Goal: Information Seeking & Learning: Learn about a topic

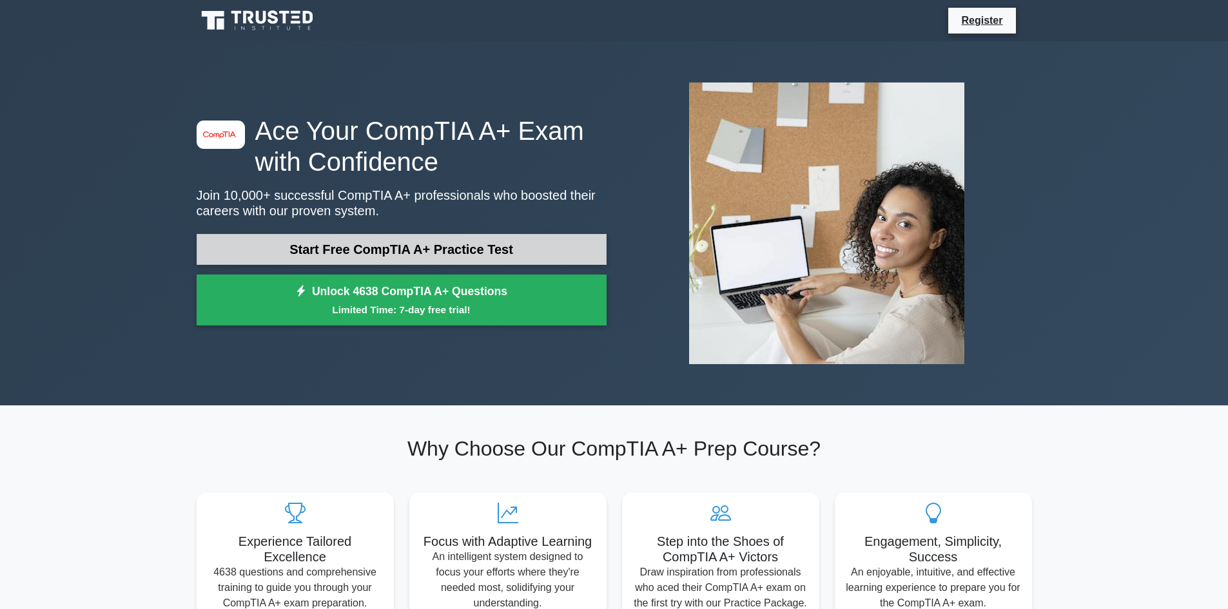
click at [485, 251] on link "Start Free CompTIA A+ Practice Test" at bounding box center [402, 249] width 410 height 31
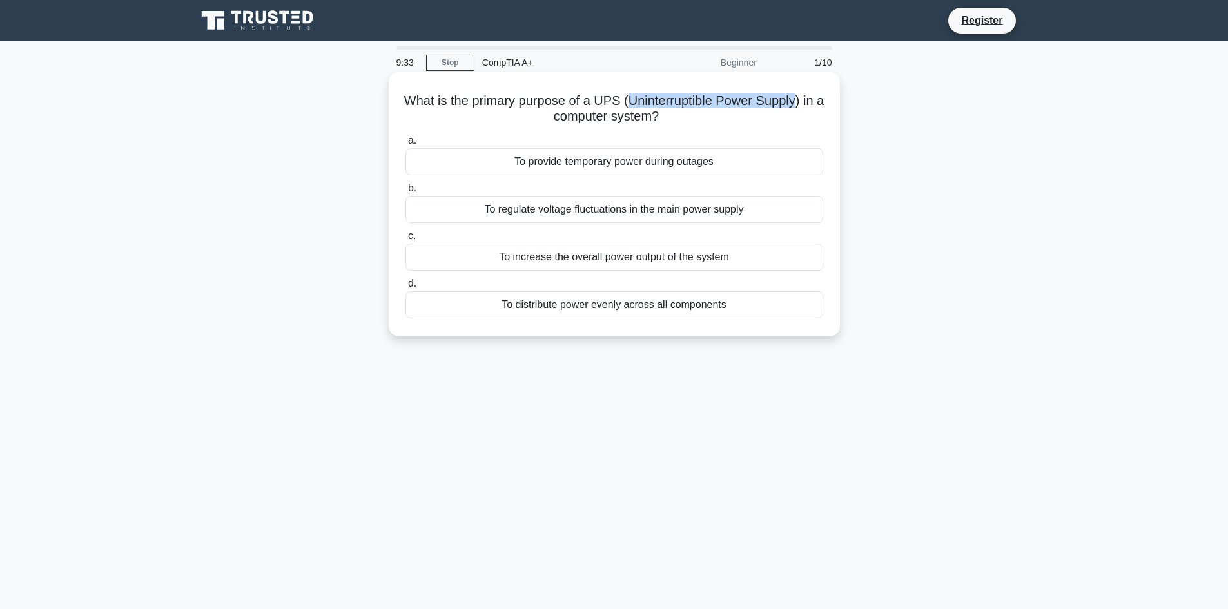
drag, startPoint x: 633, startPoint y: 102, endPoint x: 804, endPoint y: 104, distance: 171.4
click at [804, 104] on h5 "What is the primary purpose of a UPS (Uninterruptible Power Supply) in a comput…" at bounding box center [614, 109] width 420 height 32
copy h5 "Uninterruptible Power Supply"
click at [628, 164] on div "To provide temporary power during outages" at bounding box center [614, 161] width 418 height 27
click at [405, 145] on input "a. To provide temporary power during outages" at bounding box center [405, 141] width 0 height 8
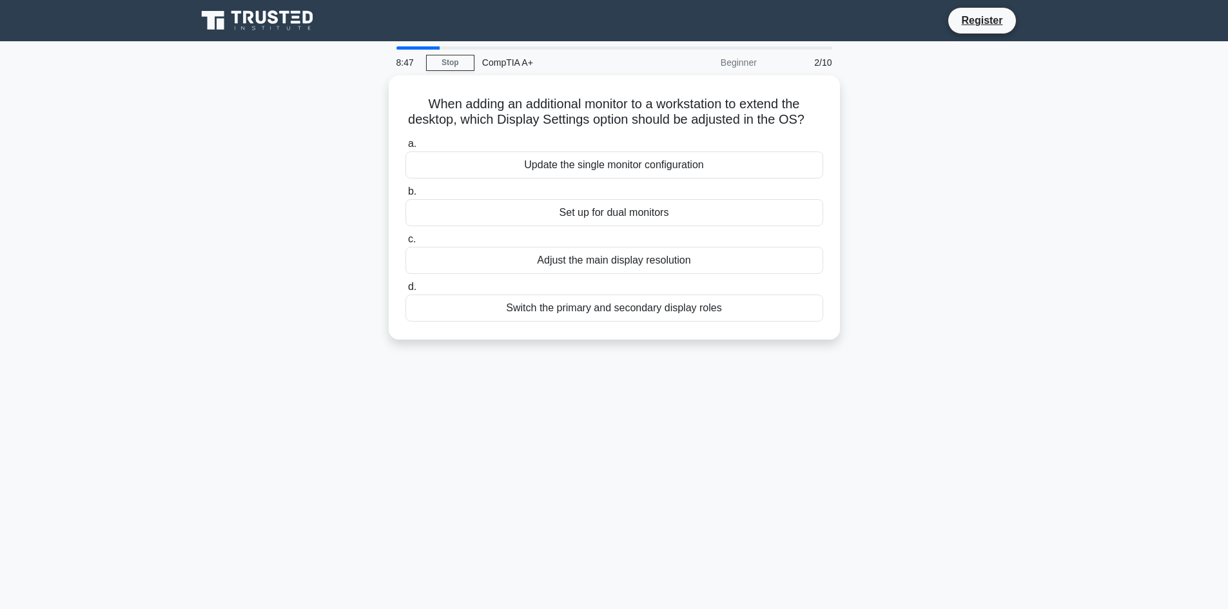
click at [364, 512] on div "8:47 Stop CompTIA A+ Beginner 2/10 When adding an additional monitor to a works…" at bounding box center [614, 368] width 851 height 645
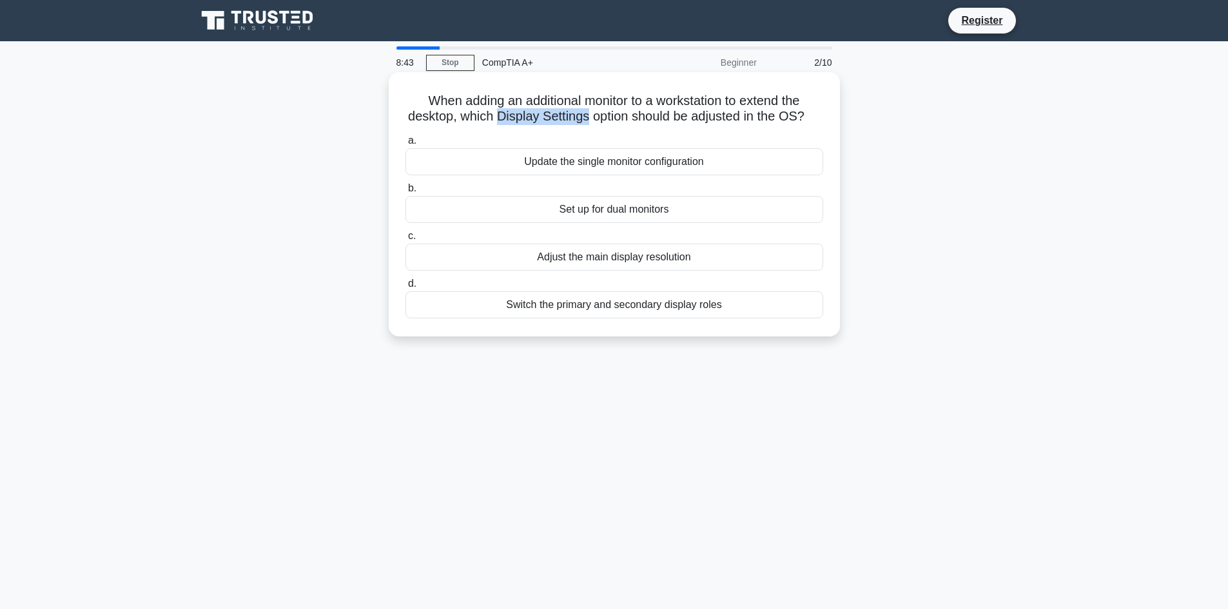
drag, startPoint x: 507, startPoint y: 117, endPoint x: 594, endPoint y: 119, distance: 87.0
click at [594, 119] on h5 "When adding an additional monitor to a workstation to extend the desktop, which…" at bounding box center [614, 109] width 420 height 32
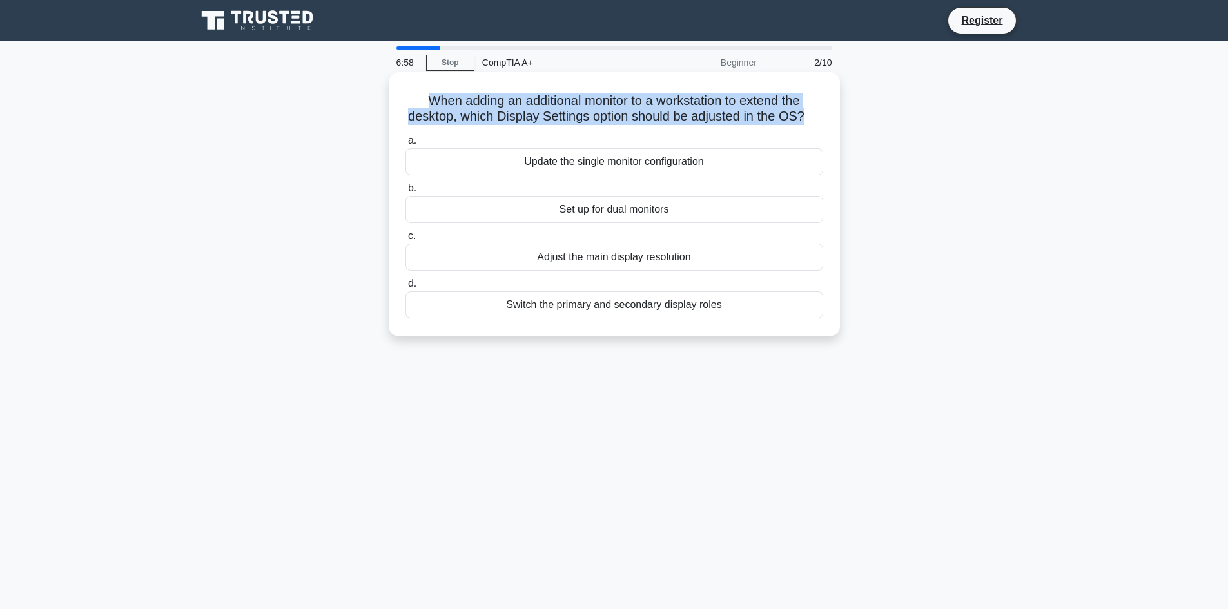
drag, startPoint x: 823, startPoint y: 121, endPoint x: 419, endPoint y: 101, distance: 404.6
click at [419, 101] on h5 "When adding an additional monitor to a workstation to extend the desktop, which…" at bounding box center [614, 109] width 420 height 32
copy h5 "When adding an additional monitor to a workstation to extend the desktop, which…"
drag, startPoint x: 723, startPoint y: 324, endPoint x: 503, endPoint y: 336, distance: 219.4
click at [503, 321] on div "a. Update the single monitor configuration b. Set up for dual monitors c. d." at bounding box center [614, 225] width 433 height 191
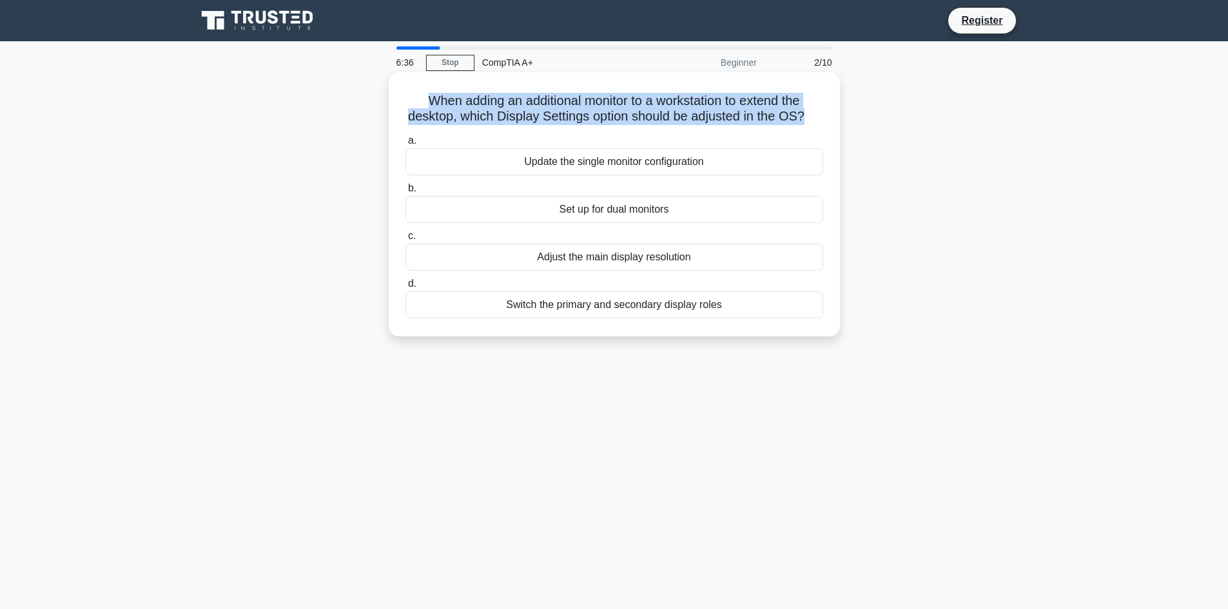
copy div "Switch the primary and secondary display roles"
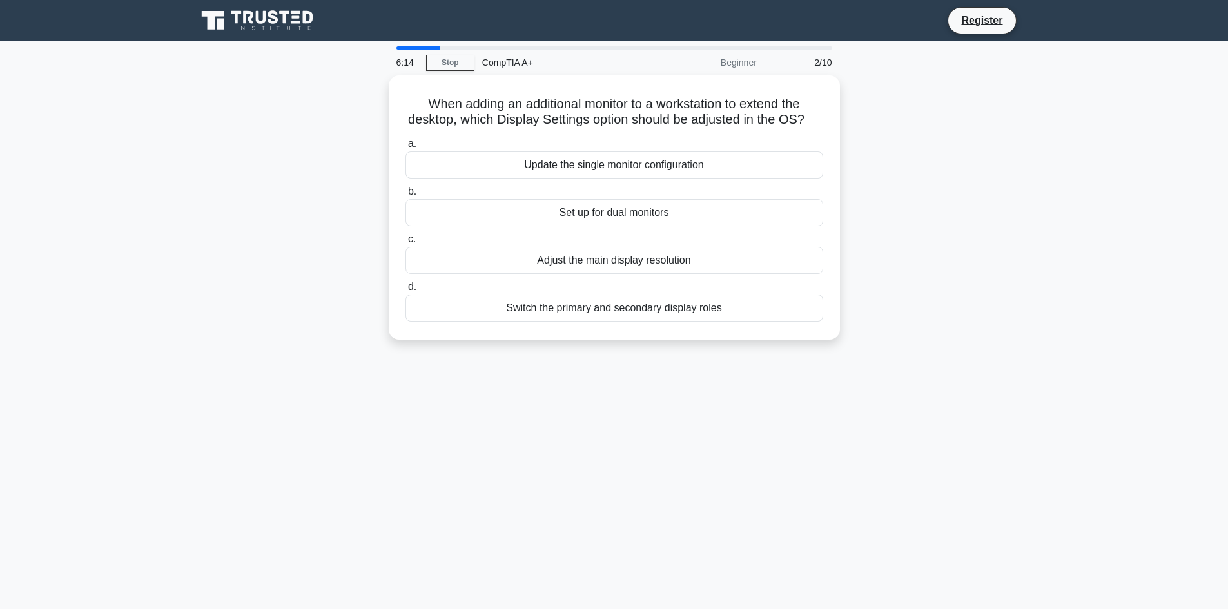
click at [1016, 238] on div "When adding an additional monitor to a workstation to extend the desktop, which…" at bounding box center [614, 215] width 851 height 280
click at [665, 223] on div "Set up for dual monitors" at bounding box center [614, 209] width 418 height 27
click at [405, 193] on input "b. Set up for dual monitors" at bounding box center [405, 188] width 0 height 8
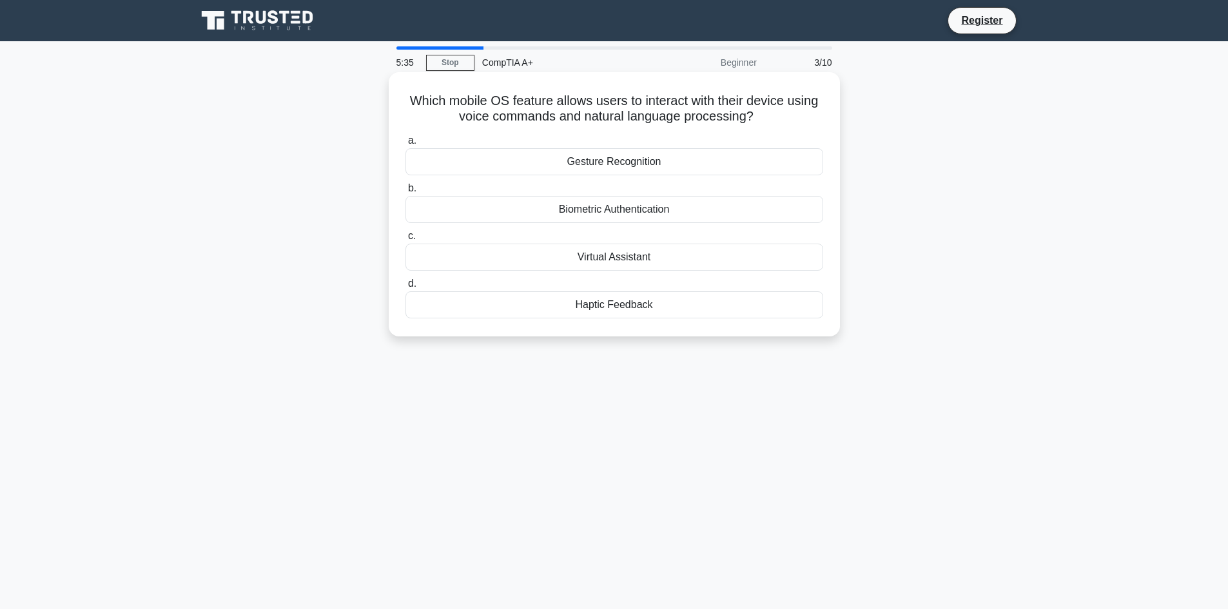
click at [625, 253] on div "Virtual Assistant" at bounding box center [614, 257] width 418 height 27
click at [405, 240] on input "c. Virtual Assistant" at bounding box center [405, 236] width 0 height 8
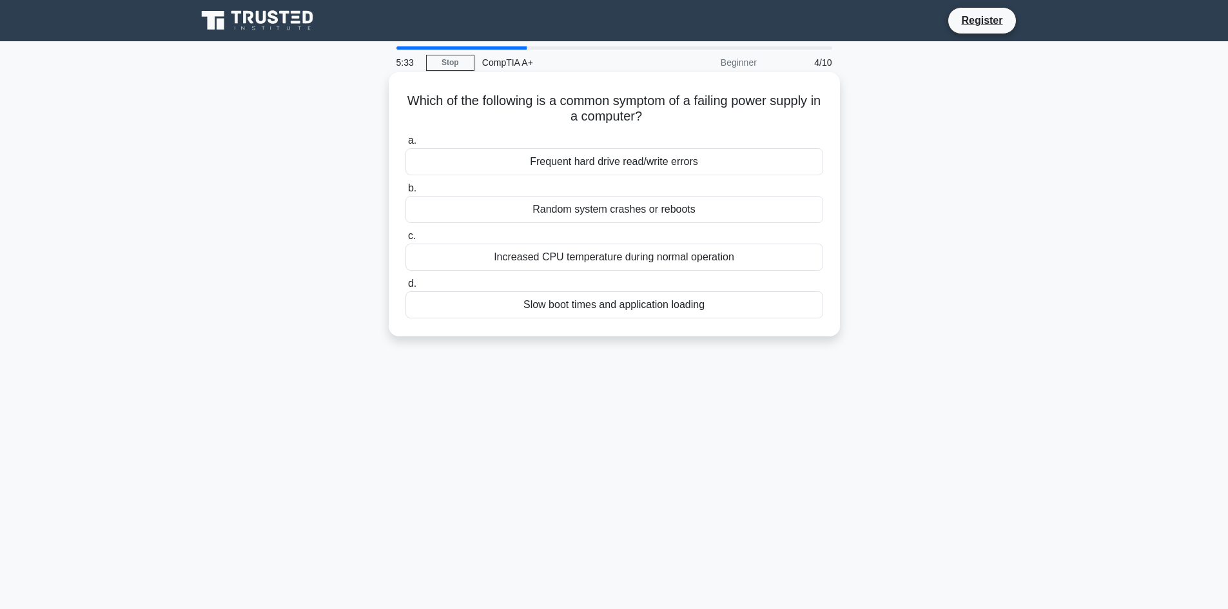
drag, startPoint x: 422, startPoint y: 102, endPoint x: 744, endPoint y: 113, distance: 321.8
click at [744, 113] on h5 "Which of the following is a common symptom of a failing power supply in a compu…" at bounding box center [614, 109] width 420 height 32
drag, startPoint x: 702, startPoint y: 206, endPoint x: 532, endPoint y: 213, distance: 170.3
click at [532, 213] on div "Random system crashes or reboots" at bounding box center [614, 209] width 418 height 27
click at [521, 208] on div "Random system crashes or reboots" at bounding box center [614, 209] width 418 height 27
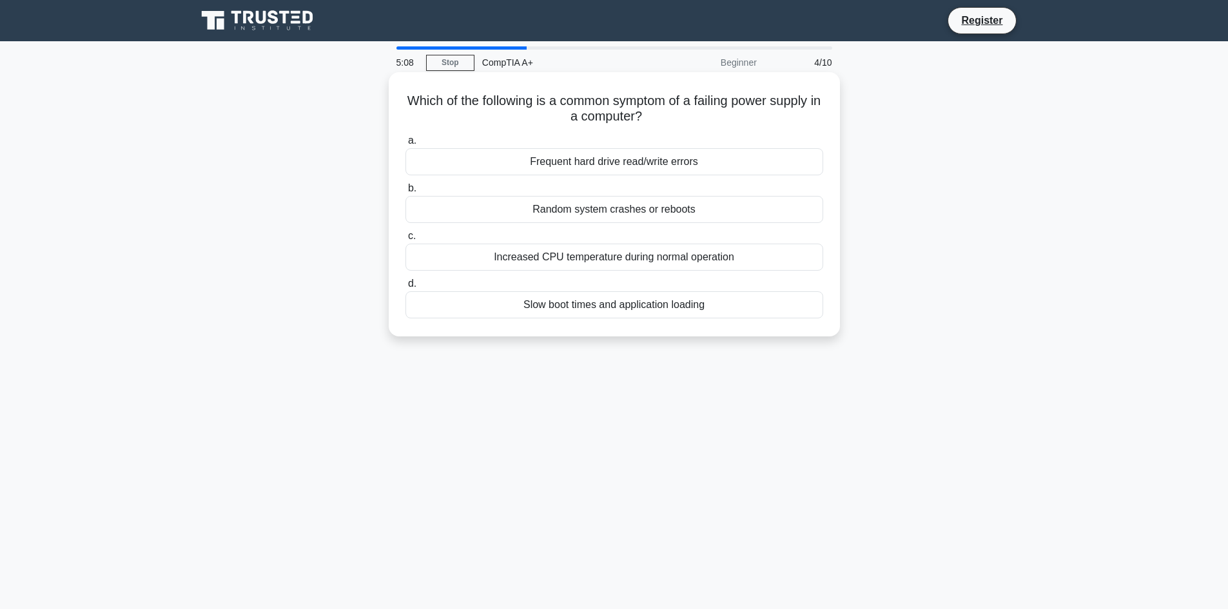
click at [405, 193] on input "b. Random system crashes or reboots" at bounding box center [405, 188] width 0 height 8
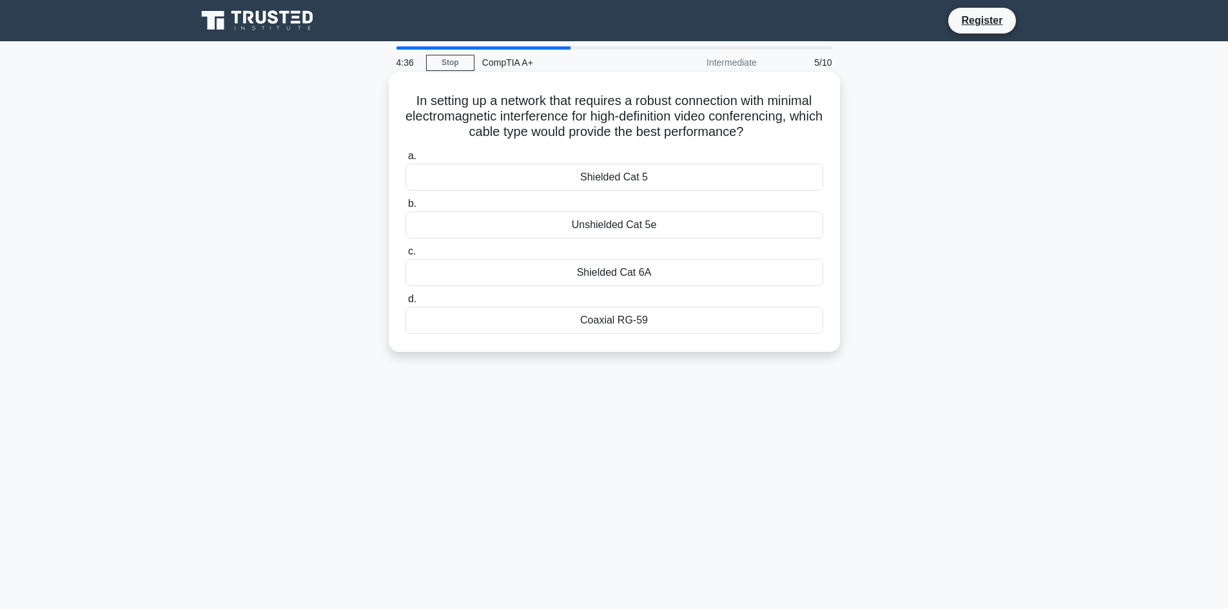
drag, startPoint x: 659, startPoint y: 318, endPoint x: 582, endPoint y: 320, distance: 76.7
click at [582, 320] on div "Coaxial RG-59" at bounding box center [614, 320] width 418 height 27
copy div "Coaxial RG-59"
drag, startPoint x: 666, startPoint y: 278, endPoint x: 572, endPoint y: 271, distance: 94.3
click at [572, 271] on div "Shielded Cat 6A" at bounding box center [614, 272] width 418 height 27
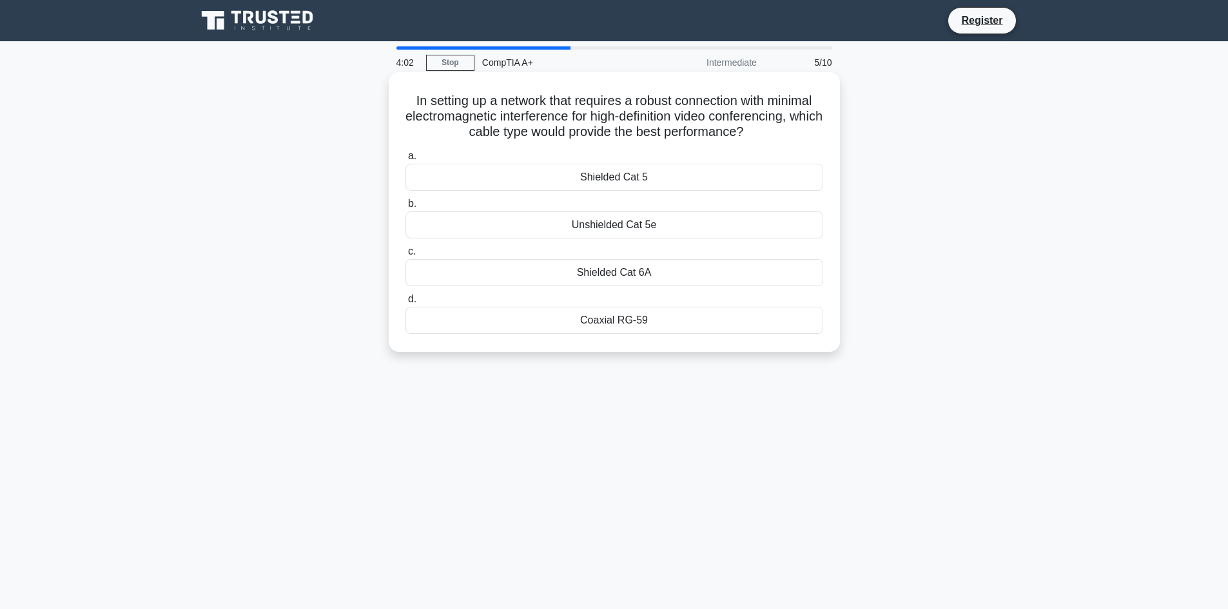
copy div "Shielded Cat 6A"
drag, startPoint x: 663, startPoint y: 175, endPoint x: 581, endPoint y: 176, distance: 81.9
click at [581, 176] on div "Shielded Cat 5" at bounding box center [614, 177] width 418 height 27
copy div "Shielded Cat 5"
click at [622, 273] on div "Shielded Cat 6A" at bounding box center [614, 272] width 418 height 27
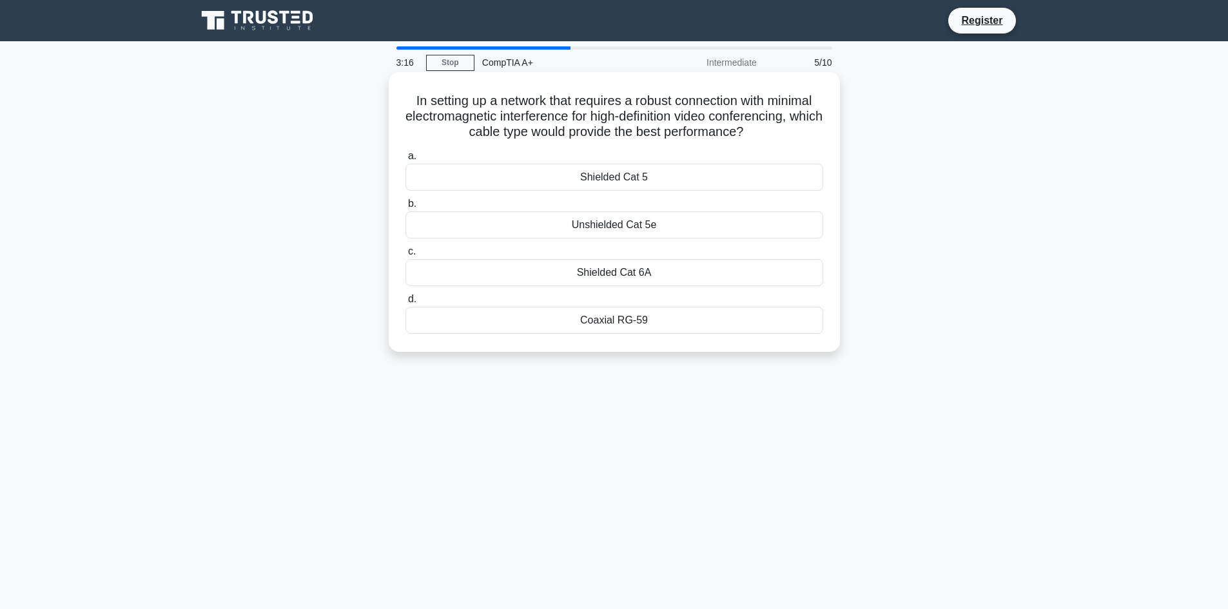
click at [405, 256] on input "c. Shielded Cat 6A" at bounding box center [405, 251] width 0 height 8
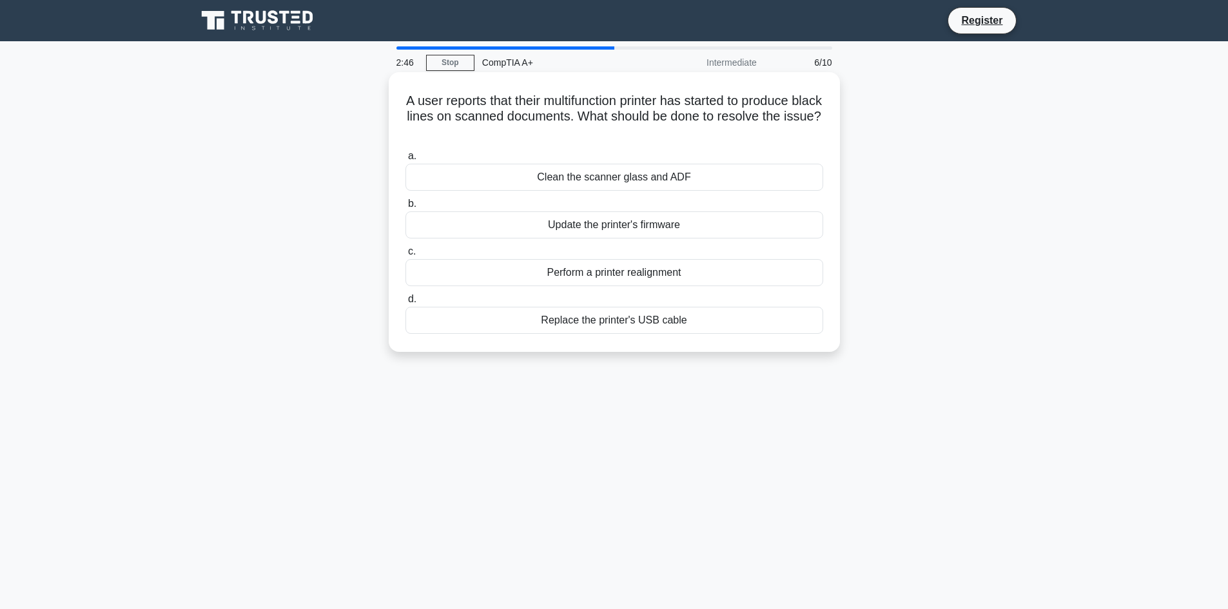
drag, startPoint x: 639, startPoint y: 137, endPoint x: 413, endPoint y: 104, distance: 228.0
click at [413, 104] on h5 "A user reports that their multifunction printer has started to produce black li…" at bounding box center [614, 117] width 420 height 48
copy h5 "A user reports that their multifunction printer has started to produce black li…"
click at [1054, 211] on main "1:10 Stop CompTIA A+ Intermediate 6/10 A user reports that their multifunction …" at bounding box center [614, 368] width 1228 height 655
click at [730, 179] on div "Clean the scanner glass and ADF" at bounding box center [614, 177] width 418 height 27
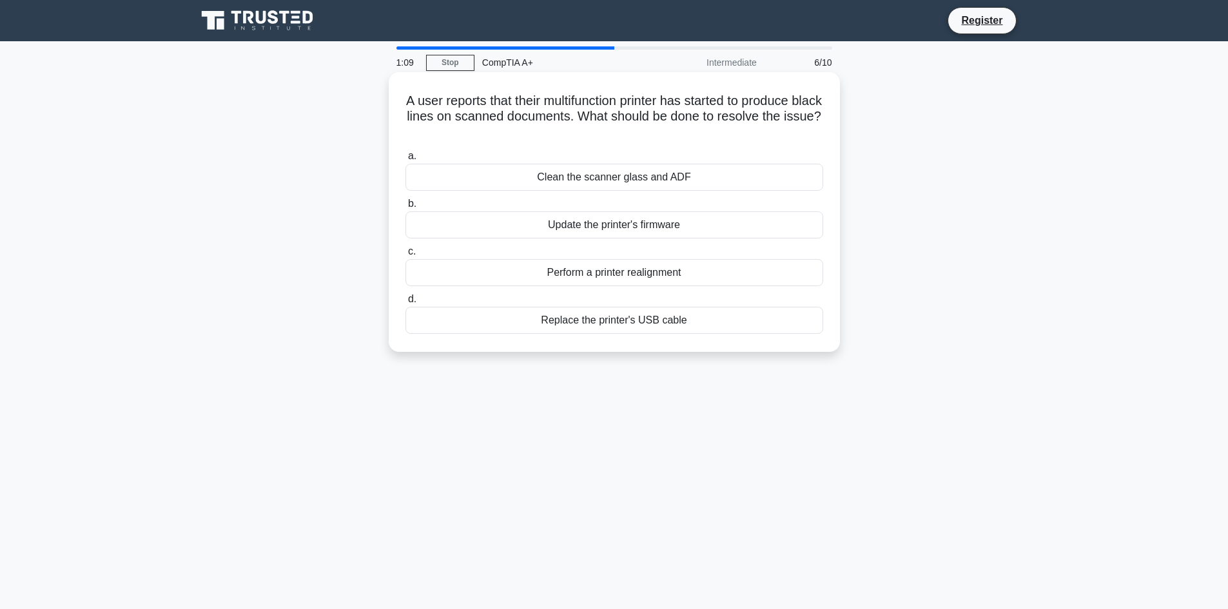
click at [405, 160] on input "a. Clean the scanner glass and ADF" at bounding box center [405, 156] width 0 height 8
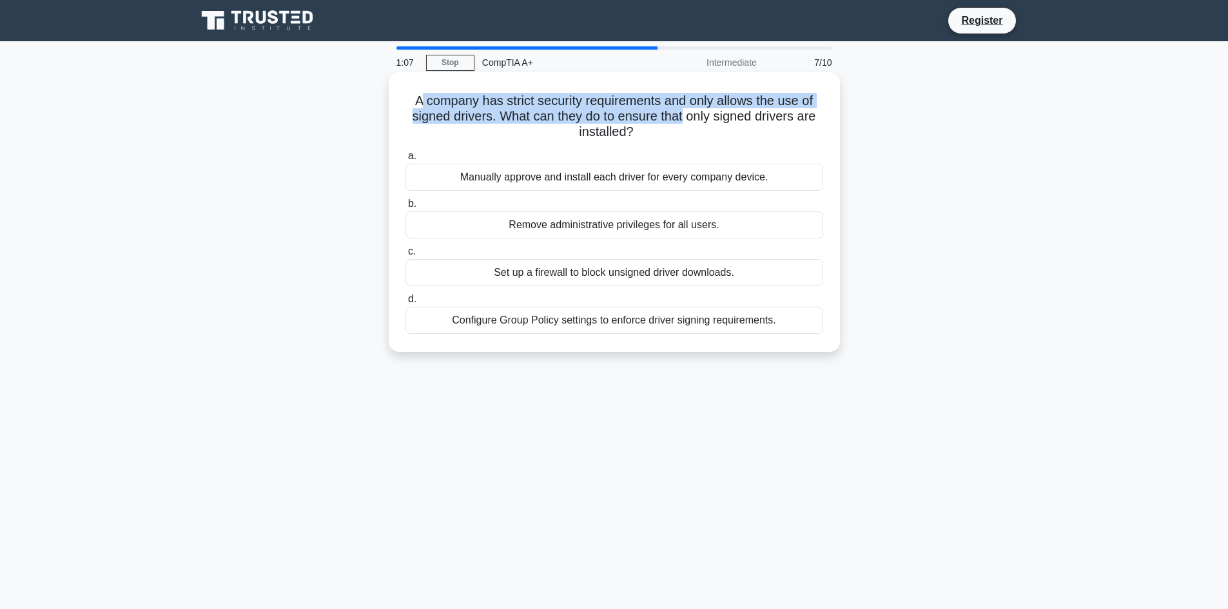
drag, startPoint x: 419, startPoint y: 102, endPoint x: 684, endPoint y: 112, distance: 265.7
click at [684, 112] on h5 "A company has strict security requirements and only allows the use of signed dr…" at bounding box center [614, 117] width 420 height 48
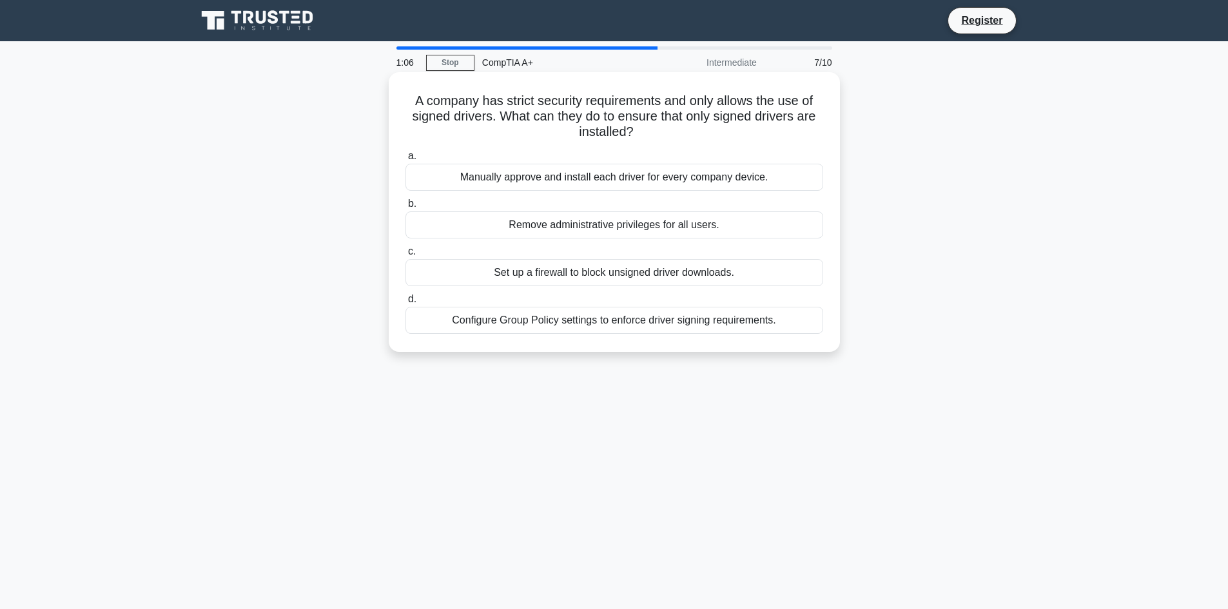
click at [731, 110] on h5 "A company has strict security requirements and only allows the use of signed dr…" at bounding box center [614, 117] width 420 height 48
drag, startPoint x: 580, startPoint y: 130, endPoint x: 403, endPoint y: 106, distance: 178.8
click at [403, 106] on div "A company has strict security requirements and only allows the use of signed dr…" at bounding box center [614, 211] width 441 height 269
copy h5 "A company has strict security requirements and only allows the use of signed dr…"
